Goal: Find contact information: Find contact information

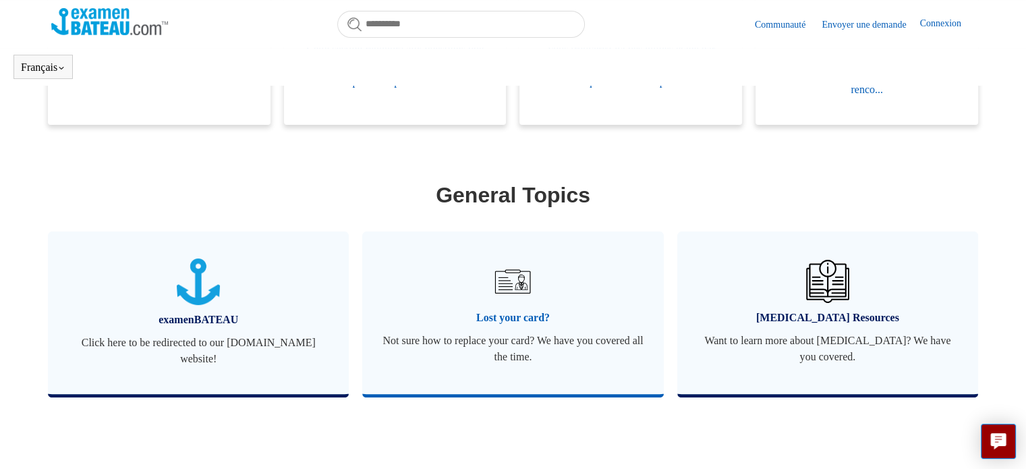
scroll to position [375, 0]
click at [521, 291] on img at bounding box center [512, 281] width 47 height 47
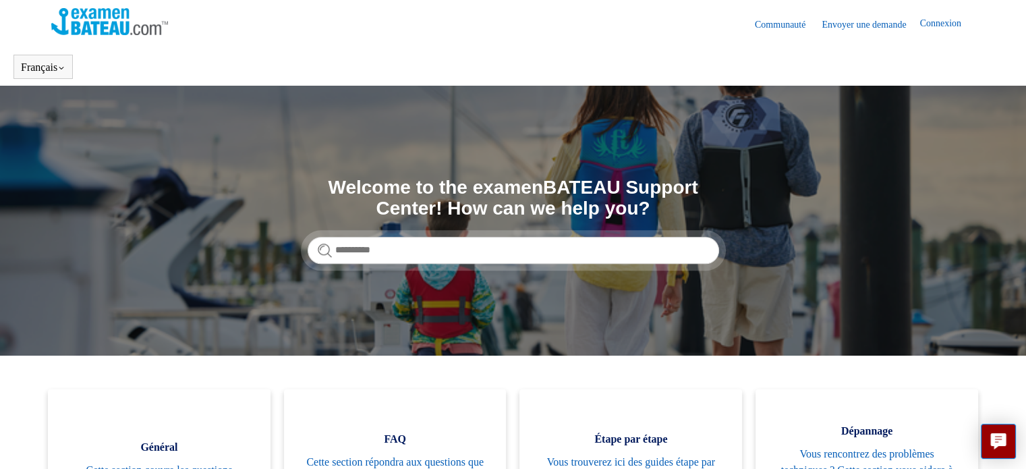
click at [848, 24] on link "Envoyer une demande" at bounding box center [870, 25] width 98 height 14
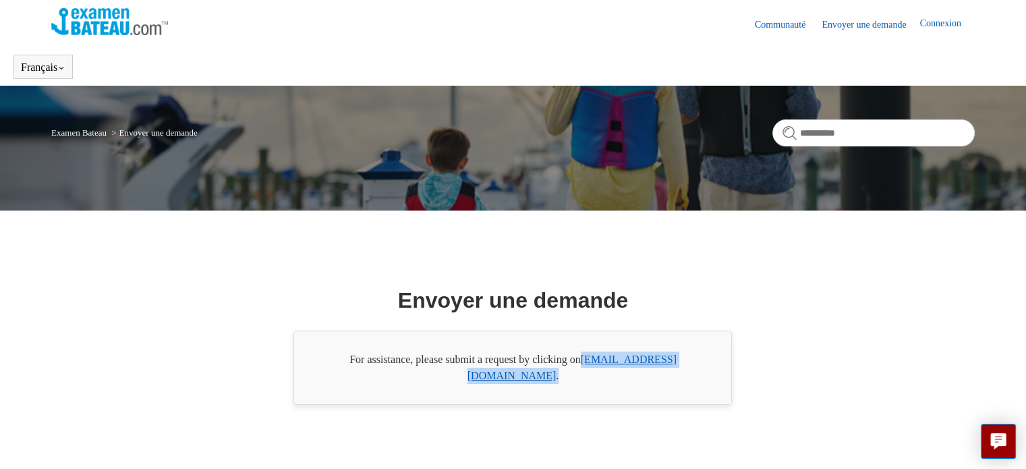
drag, startPoint x: 696, startPoint y: 369, endPoint x: 587, endPoint y: 367, distance: 108.6
click at [587, 367] on div "For assistance, please submit a request by clicking on [EMAIL_ADDRESS][DOMAIN_N…" at bounding box center [512, 367] width 438 height 74
copy div "[EMAIL_ADDRESS][DOMAIN_NAME] ."
